Goal: Navigation & Orientation: Find specific page/section

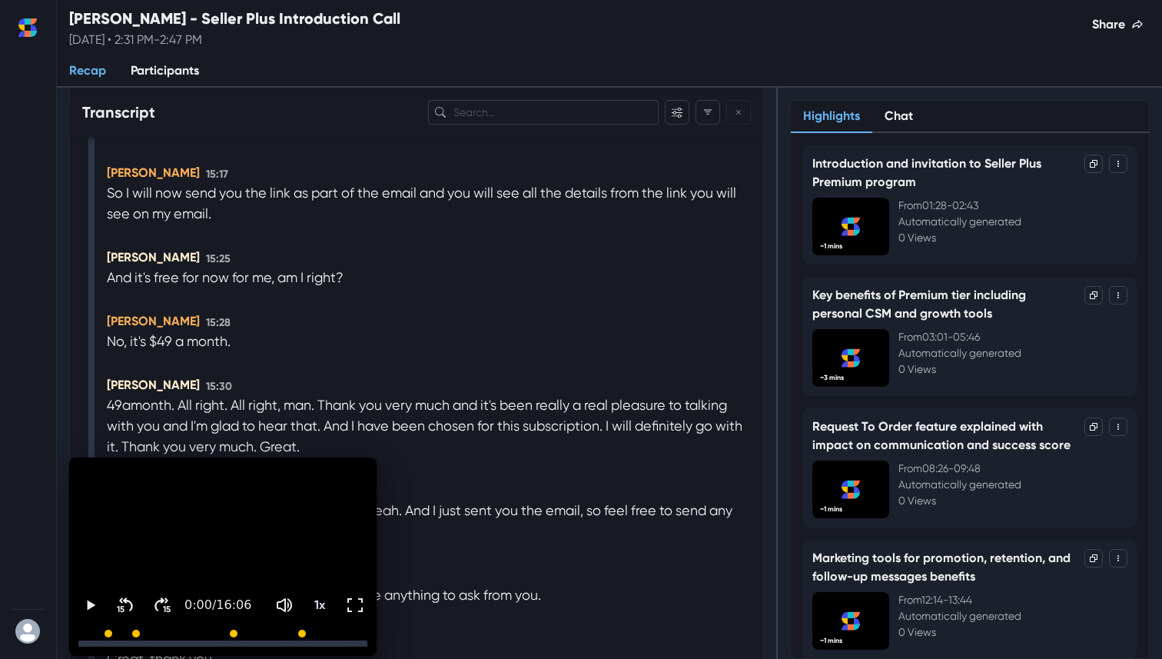
scroll to position [4292, 0]
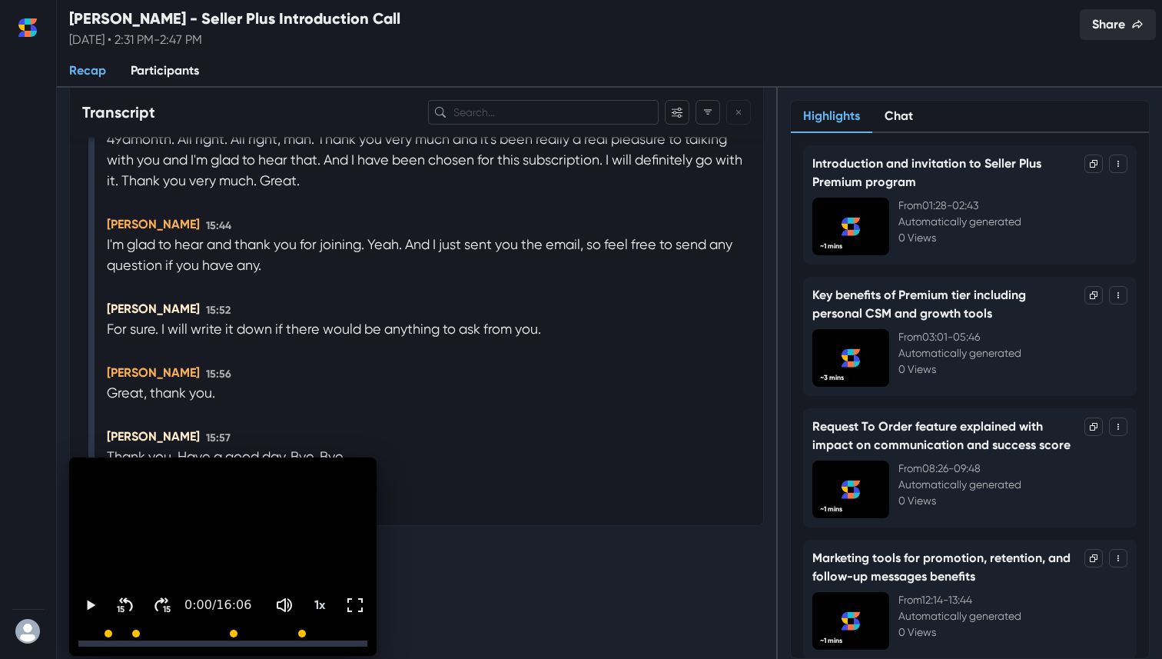
click at [1109, 22] on button "Share" at bounding box center [1118, 24] width 76 height 31
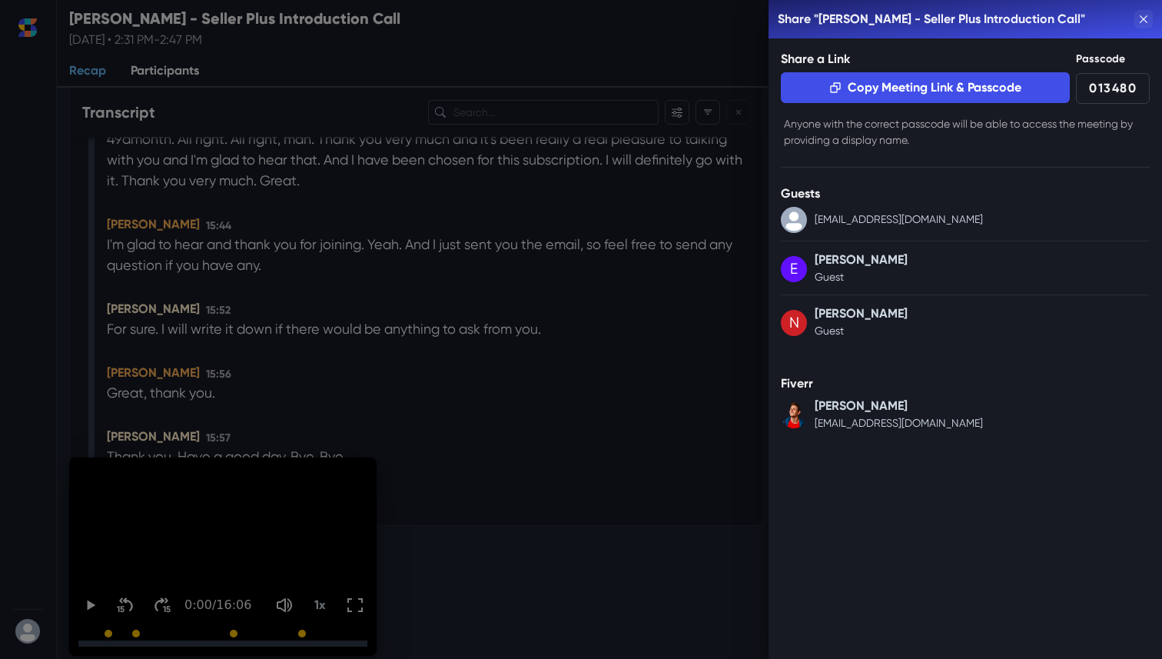
click at [1145, 15] on icon "Close" at bounding box center [1144, 19] width 8 height 8
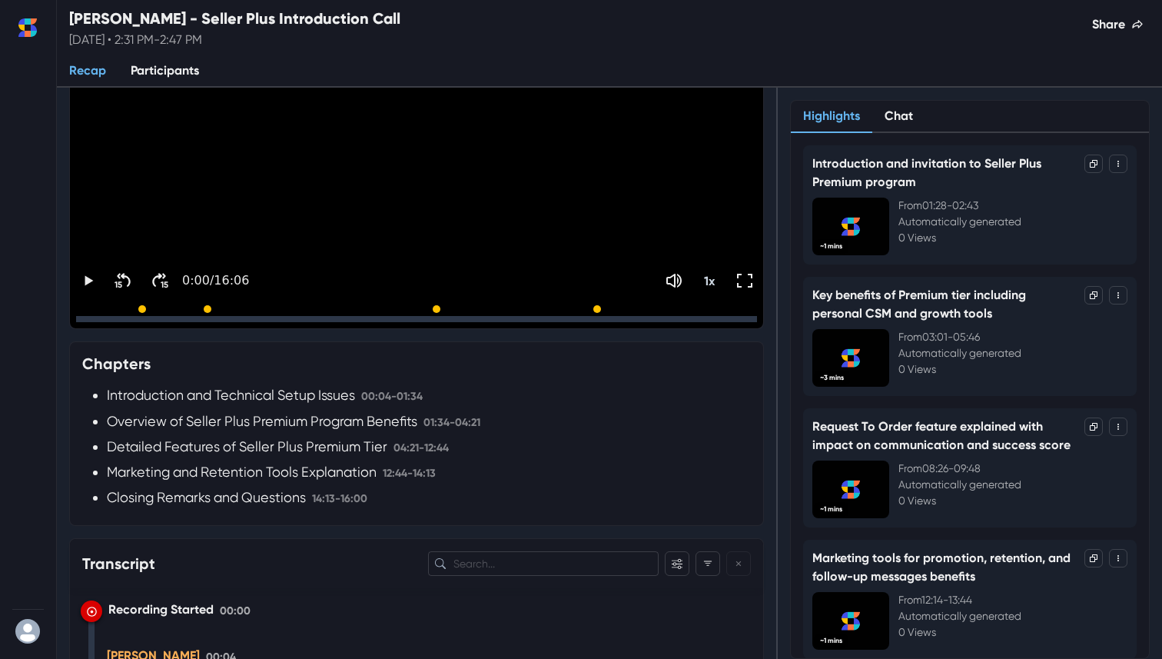
scroll to position [0, 0]
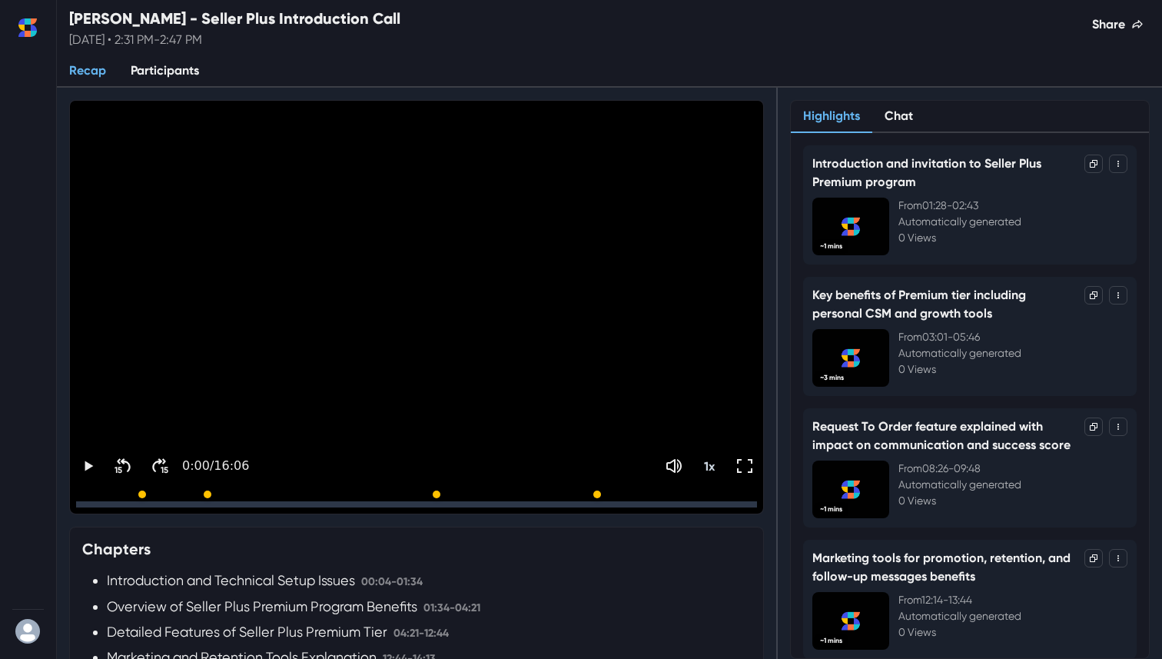
click at [175, 71] on link "Participants" at bounding box center [164, 71] width 93 height 32
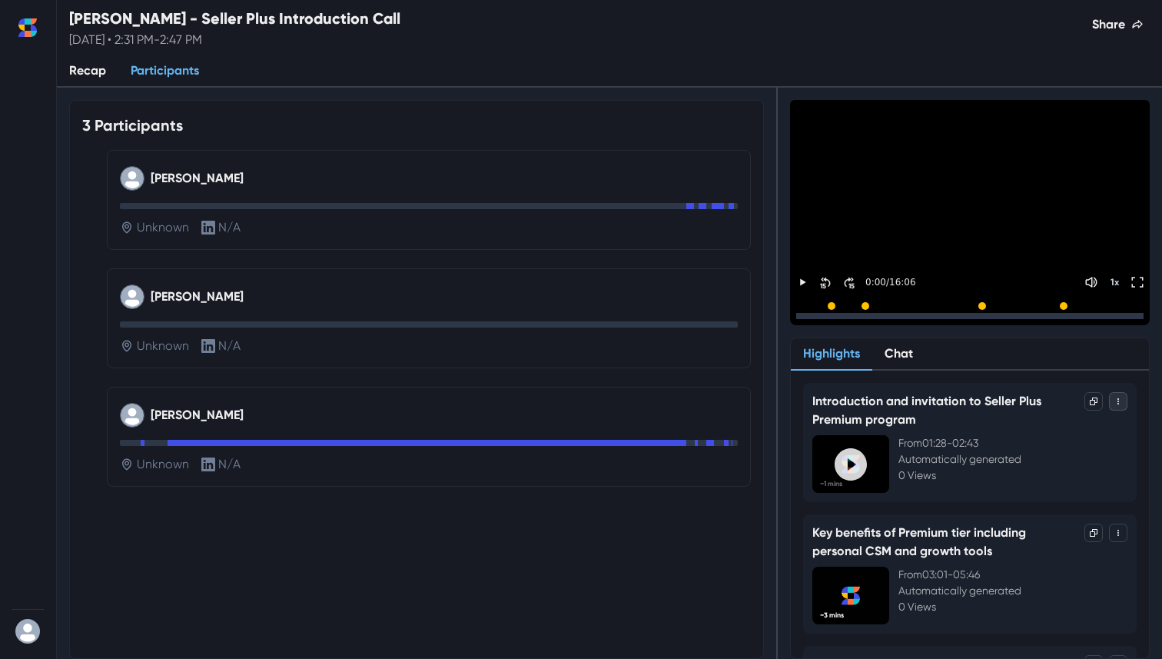
click at [1115, 400] on icon "Toggle Menu" at bounding box center [1117, 401] width 9 height 9
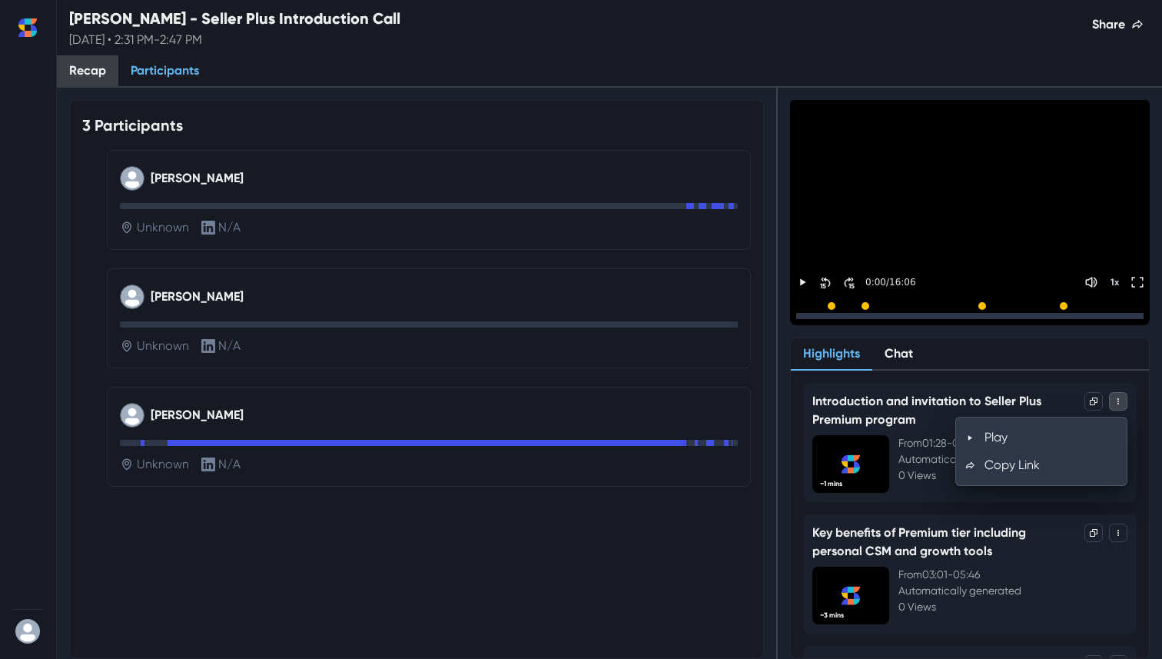
click at [95, 69] on link "Recap" at bounding box center [87, 71] width 61 height 32
